Goal: Transaction & Acquisition: Purchase product/service

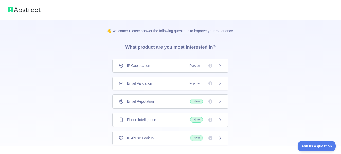
click at [224, 64] on div "IP Geolocation Popular" at bounding box center [170, 66] width 116 height 14
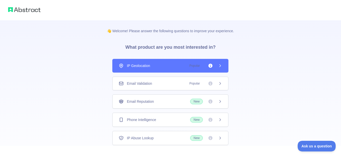
click at [211, 94] on div "IP Geolocation Popular Email Validation Popular Email Reputation New Phone Inte…" at bounding box center [170, 102] width 116 height 86
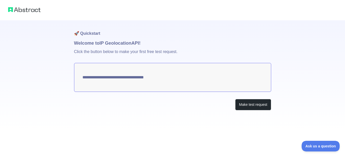
type textarea "**********"
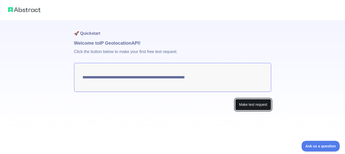
click at [254, 104] on button "Make test request" at bounding box center [253, 104] width 36 height 11
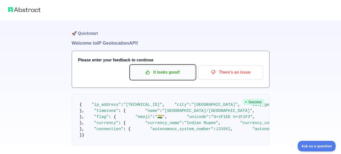
click at [162, 73] on p "It looks good!" at bounding box center [162, 72] width 57 height 9
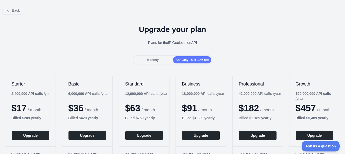
click at [144, 62] on div "Monthly" at bounding box center [153, 59] width 38 height 7
